Goal: Task Accomplishment & Management: Manage account settings

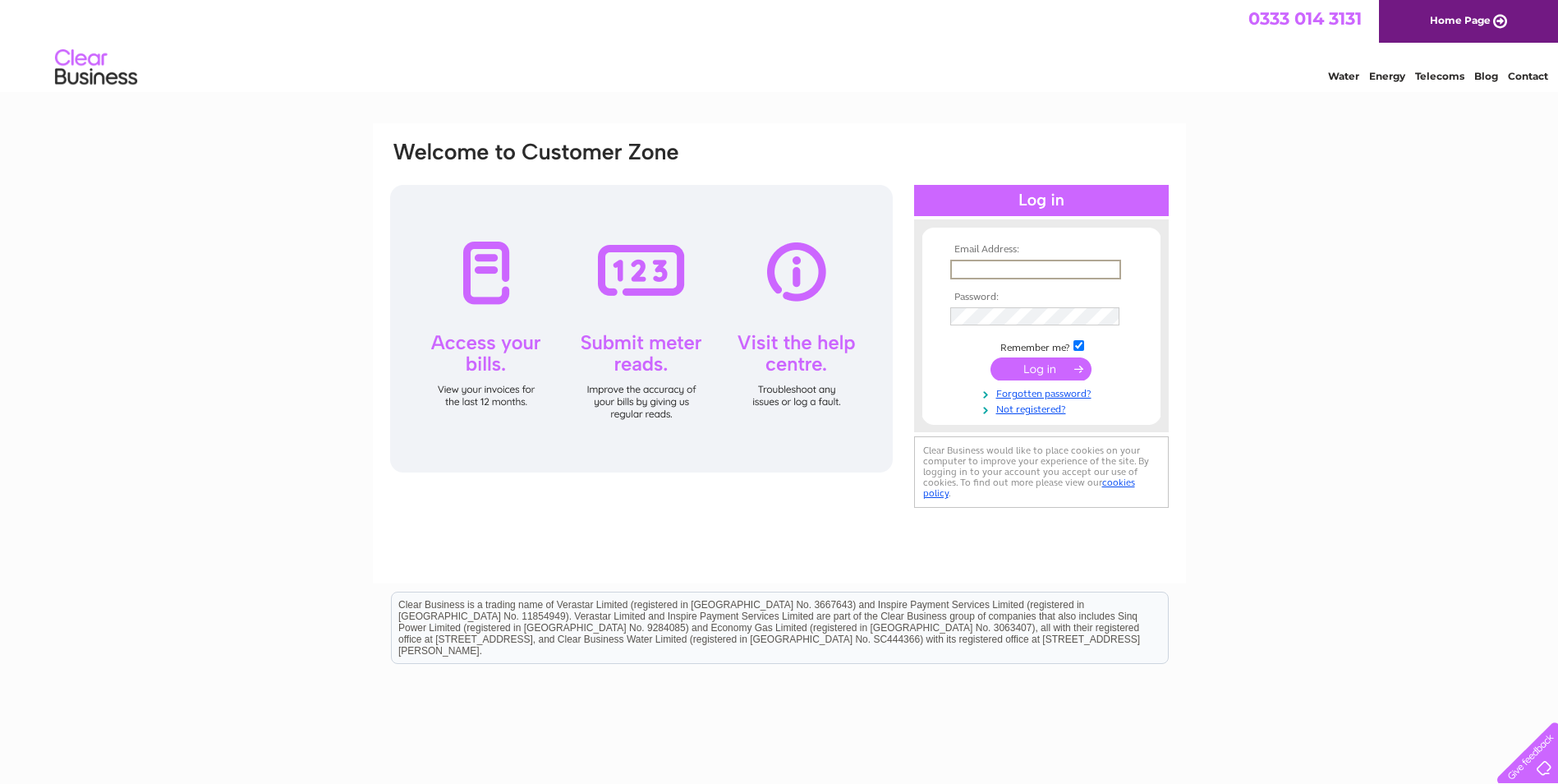
click at [969, 267] on input "text" at bounding box center [1035, 269] width 171 height 20
type input "maryannemcadam@maidencraig.com"
click at [1030, 370] on input "submit" at bounding box center [1040, 367] width 101 height 23
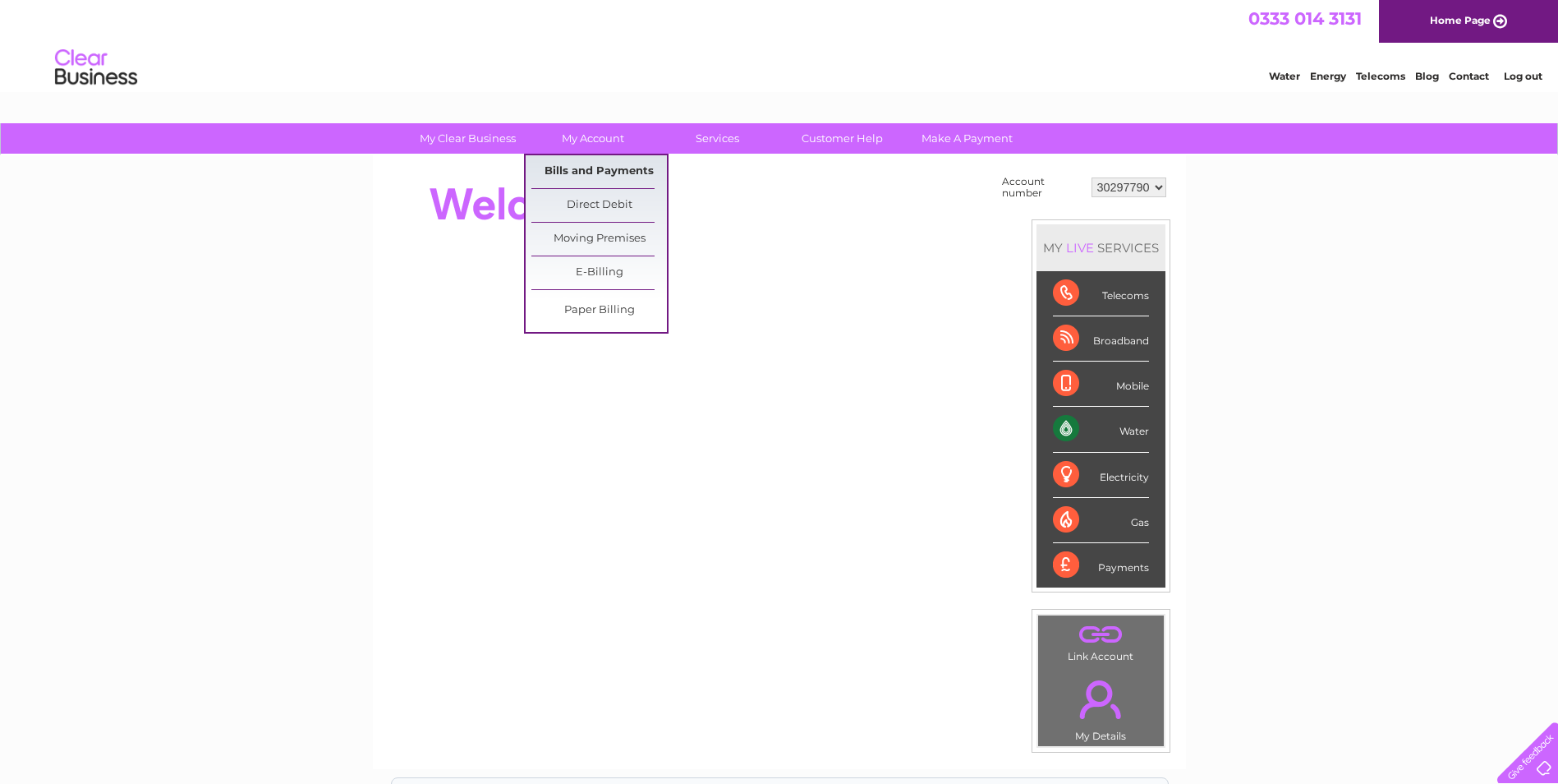
click at [576, 171] on link "Bills and Payments" at bounding box center [599, 172] width 135 height 33
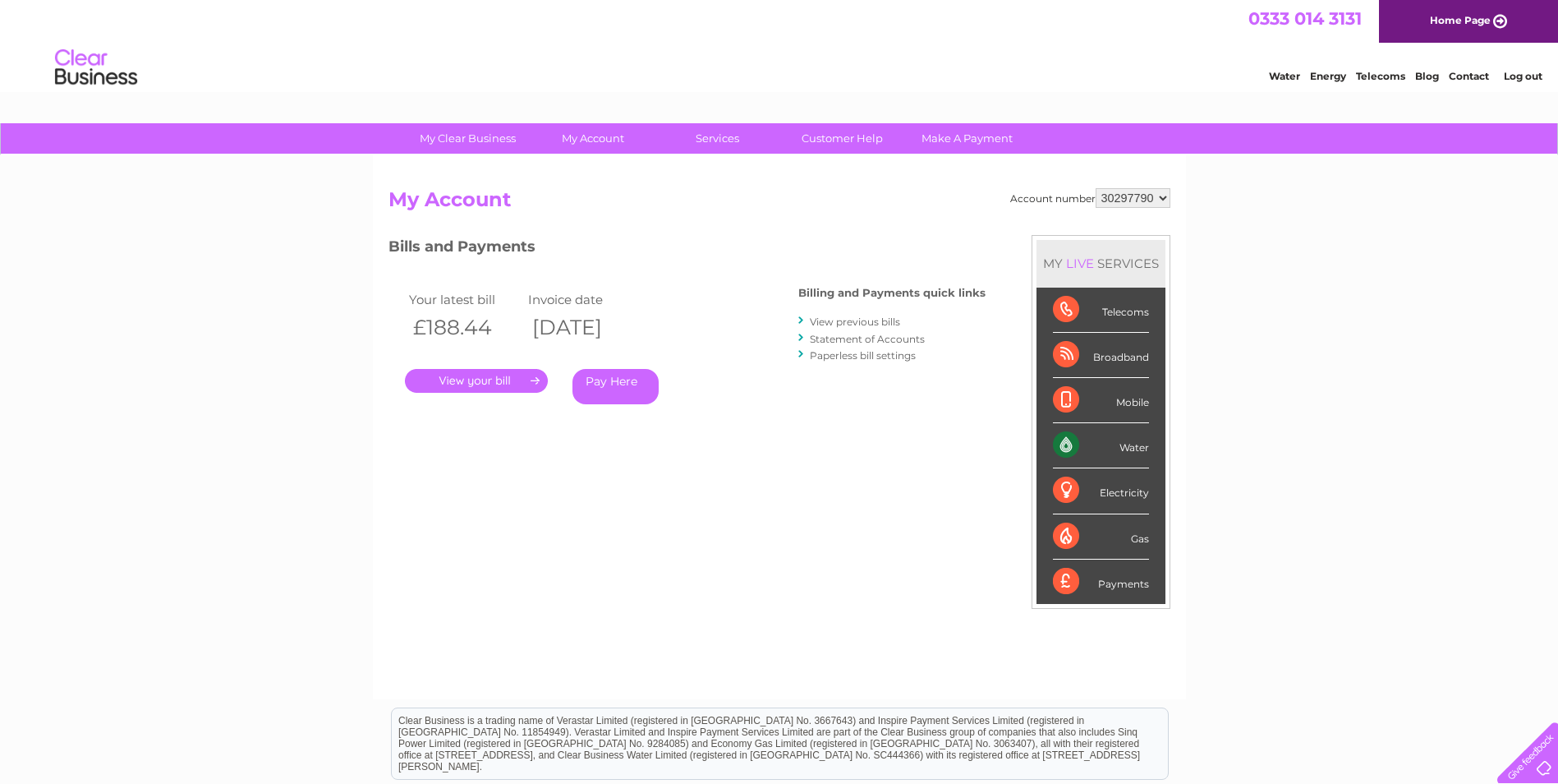
click at [466, 382] on link "." at bounding box center [476, 381] width 143 height 24
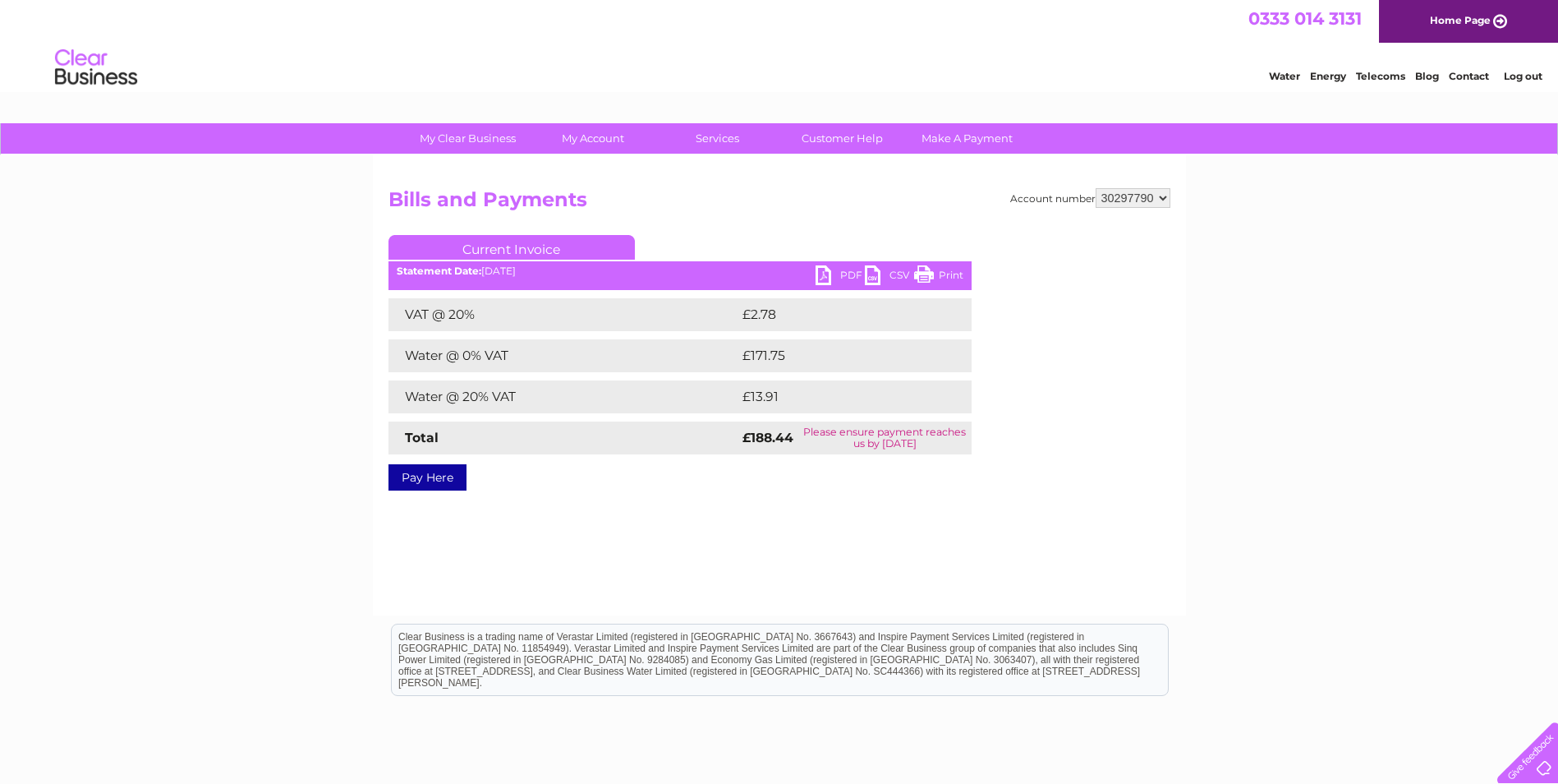
click at [939, 272] on link "Print" at bounding box center [939, 277] width 49 height 24
click at [847, 277] on link "PDF" at bounding box center [841, 277] width 49 height 24
click at [832, 275] on link "PDF" at bounding box center [841, 277] width 49 height 24
click at [1515, 76] on link "Log out" at bounding box center [1523, 75] width 38 height 12
click at [1518, 71] on link "Log out" at bounding box center [1523, 75] width 38 height 12
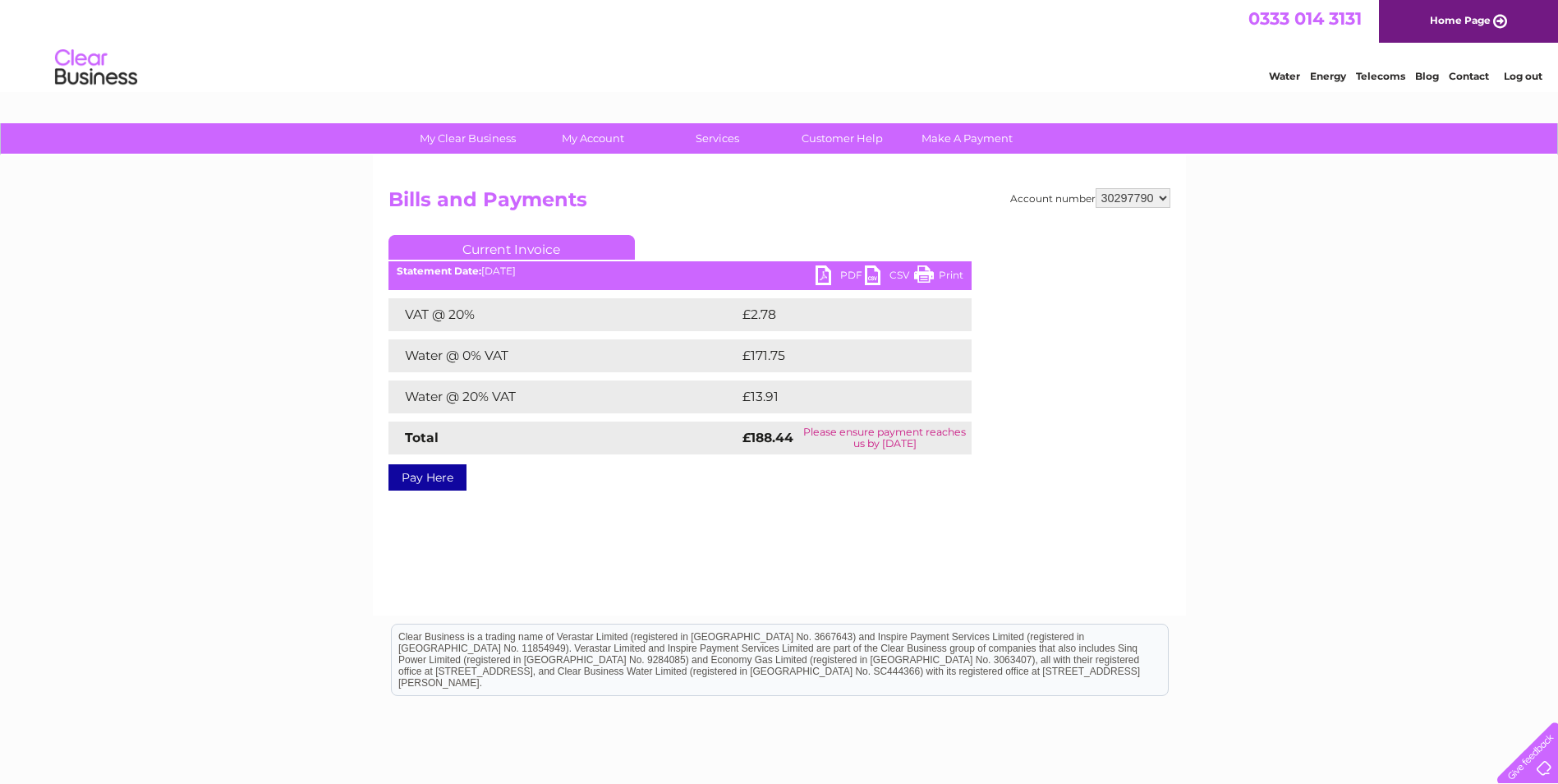
click at [1287, 149] on div "My Clear Business Login Details My Details My Preferences Link Account My Accou…" at bounding box center [779, 139] width 1558 height 32
